Goal: Transaction & Acquisition: Purchase product/service

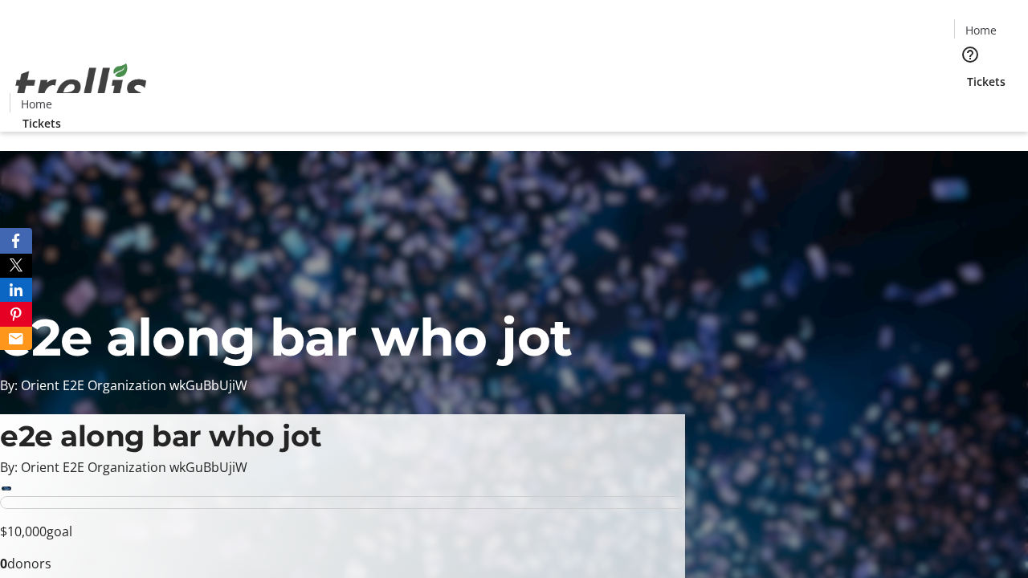
click at [967, 73] on span "Tickets" at bounding box center [986, 81] width 39 height 17
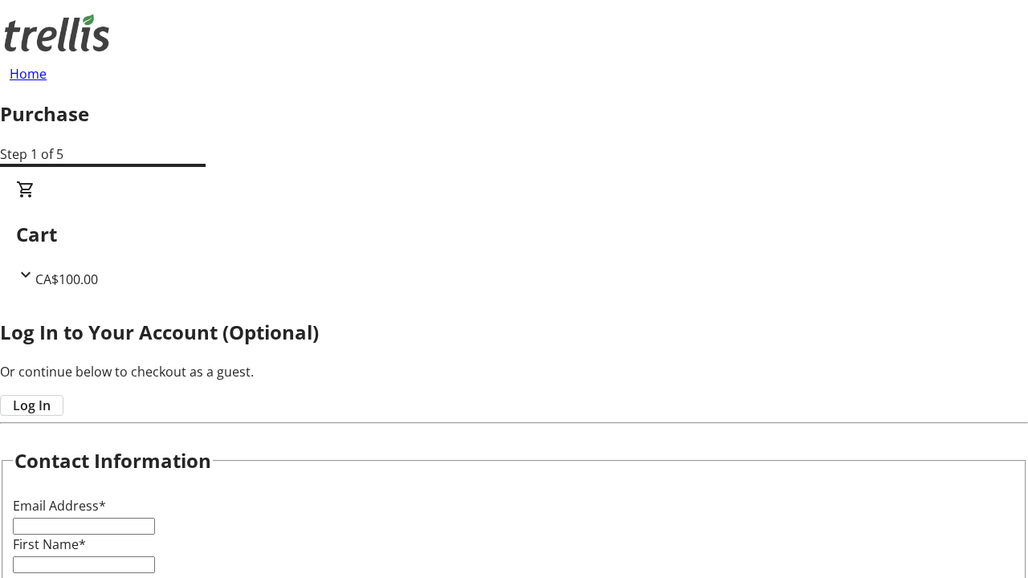
type input "FREE"
type input "[PERSON_NAME][EMAIL_ADDRESS][DOMAIN_NAME]"
type input "[PERSON_NAME]"
type input "Heathcote"
